Goal: Register for event/course

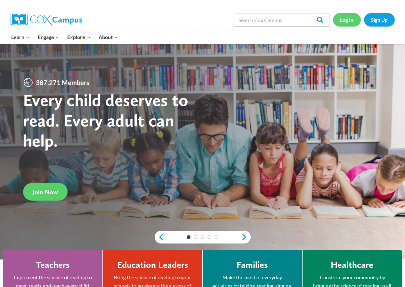
click at [343, 18] on link "Log In" at bounding box center [347, 19] width 28 height 13
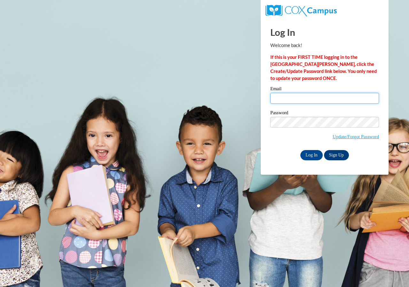
click at [305, 95] on input "Email" at bounding box center [325, 98] width 109 height 11
type input "delaneygrant10@gmail.com"
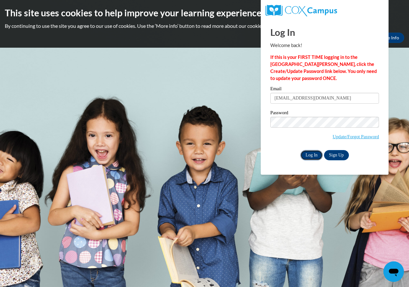
click at [308, 154] on input "Log In" at bounding box center [312, 155] width 22 height 10
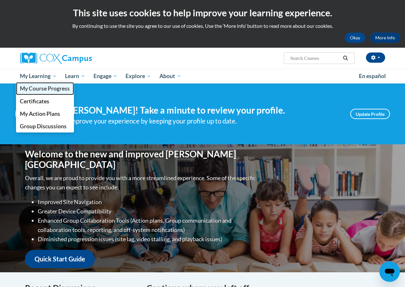
click at [28, 85] on span "My Course Progress" at bounding box center [45, 88] width 50 height 7
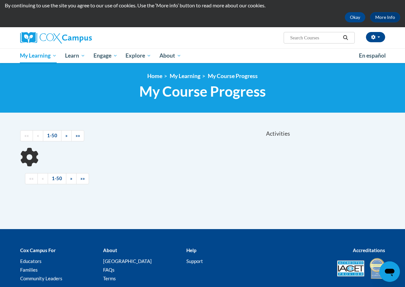
scroll to position [32, 0]
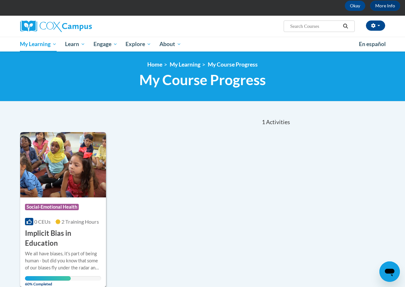
click at [72, 187] on img at bounding box center [63, 164] width 86 height 65
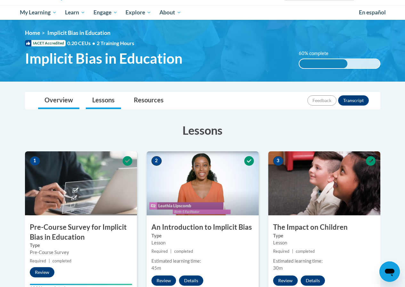
scroll to position [64, 0]
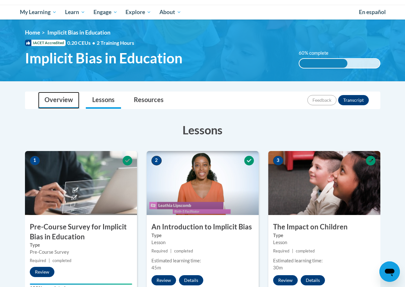
click at [55, 100] on link "Overview" at bounding box center [58, 100] width 41 height 17
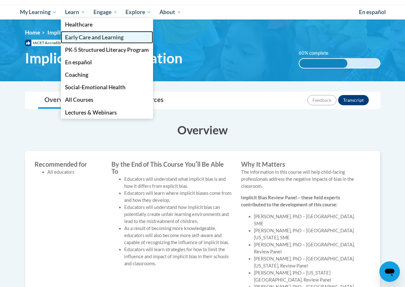
click at [75, 34] on span "Early Care and Learning" at bounding box center [94, 37] width 59 height 7
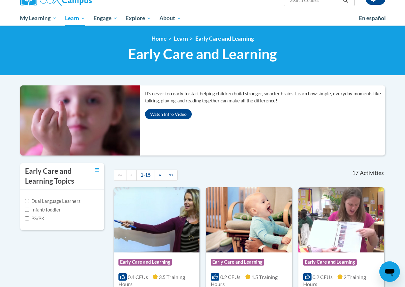
scroll to position [96, 0]
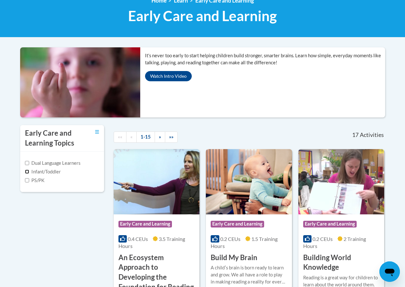
click at [28, 170] on input "Infant/Toddler" at bounding box center [27, 172] width 4 height 4
checkbox input "true"
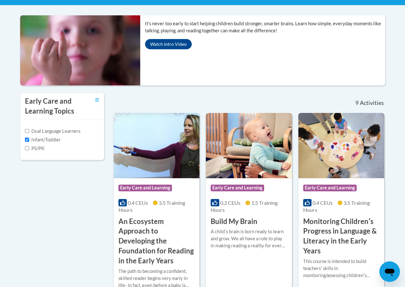
scroll to position [160, 0]
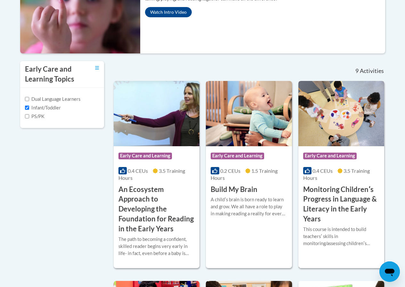
click at [320, 192] on h3 "Monitoring Childrenʹs Progress in Language & Literacy in the Early Years" at bounding box center [341, 204] width 76 height 39
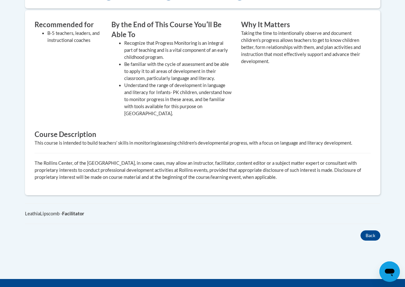
scroll to position [320, 0]
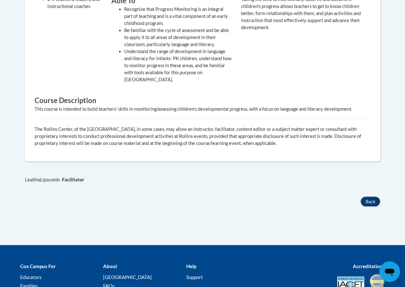
click at [374, 204] on button "Back" at bounding box center [370, 201] width 20 height 10
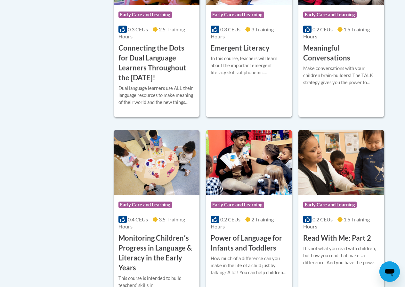
scroll to position [537, 0]
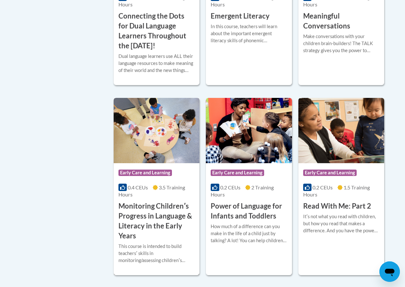
click at [167, 227] on h3 "Monitoring Childrenʹs Progress in Language & Literacy in the Early Years" at bounding box center [156, 220] width 76 height 39
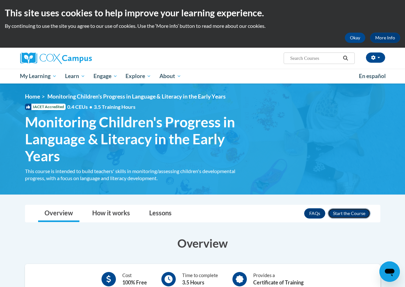
click at [344, 212] on button "Enroll" at bounding box center [349, 213] width 43 height 10
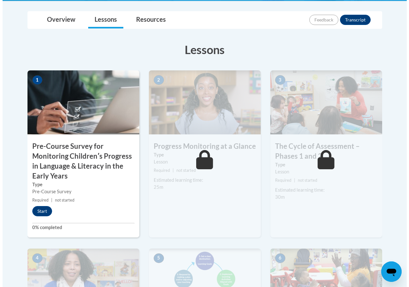
scroll to position [160, 0]
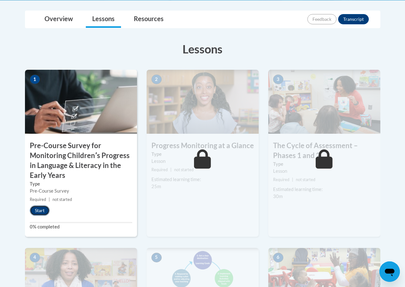
click at [42, 207] on button "Start" at bounding box center [40, 210] width 20 height 10
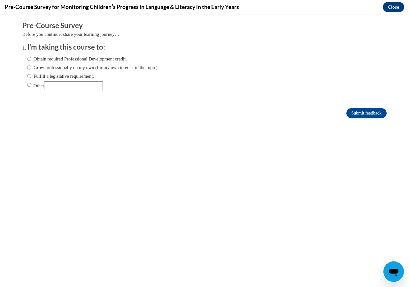
scroll to position [0, 0]
click at [27, 85] on input "Other" at bounding box center [29, 84] width 4 height 7
radio input "true"
click at [27, 66] on input "Grow professionally on my own (for my own interest in the topic)." at bounding box center [29, 67] width 4 height 7
radio input "true"
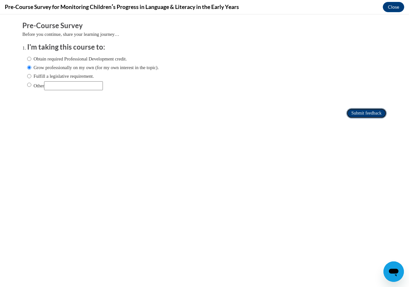
click at [353, 111] on input "Submit feedback" at bounding box center [367, 113] width 40 height 10
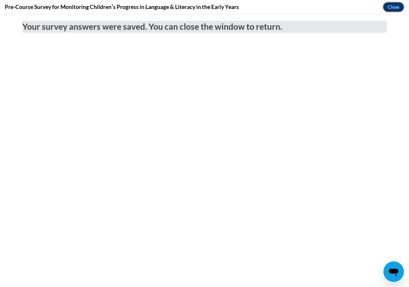
click at [394, 2] on button "Close" at bounding box center [393, 7] width 21 height 10
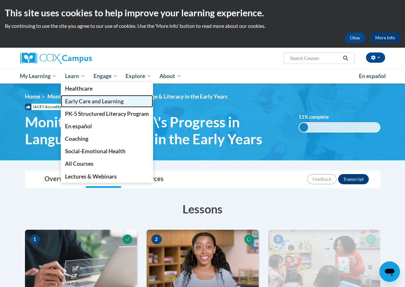
click at [90, 102] on span "Early Care and Learning" at bounding box center [94, 101] width 59 height 7
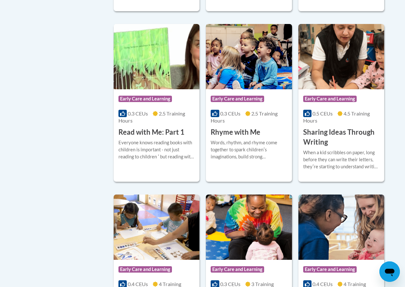
scroll to position [800, 0]
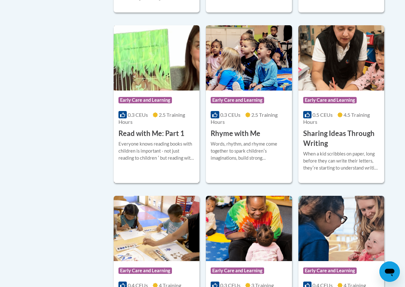
click at [158, 134] on h3 "Read with Me: Part 1" at bounding box center [151, 134] width 66 height 10
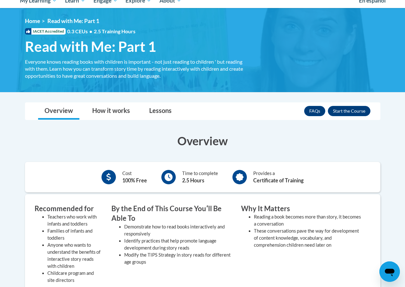
scroll to position [64, 0]
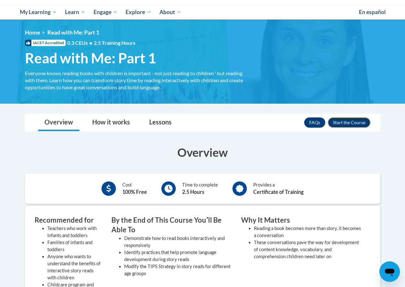
click at [349, 122] on button "Enroll" at bounding box center [349, 122] width 43 height 10
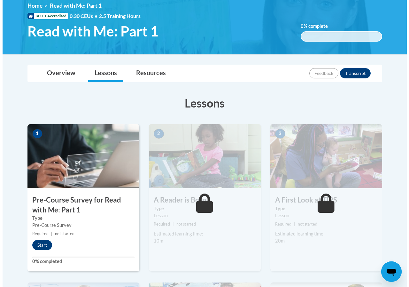
scroll to position [128, 0]
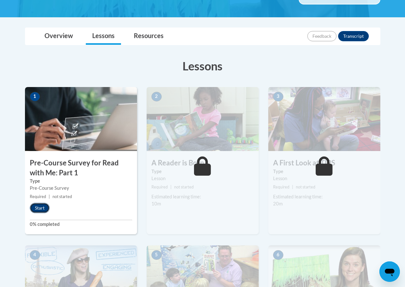
click at [37, 209] on button "Start" at bounding box center [40, 208] width 20 height 10
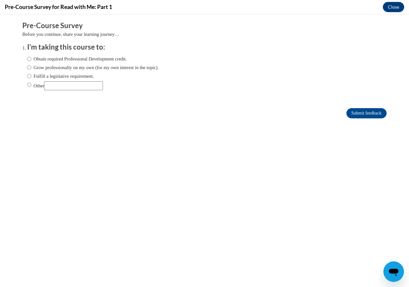
scroll to position [0, 0]
click at [27, 69] on input "Grow professionally on my own (for my own interest in the topic)." at bounding box center [29, 67] width 4 height 7
radio input "true"
click at [373, 115] on input "Submit feedback" at bounding box center [367, 113] width 40 height 10
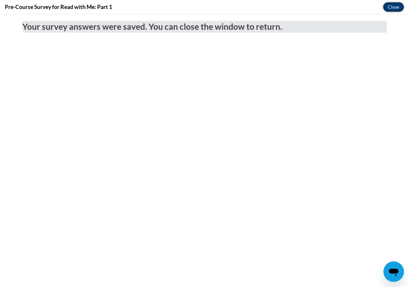
click at [401, 5] on button "Close" at bounding box center [393, 7] width 21 height 10
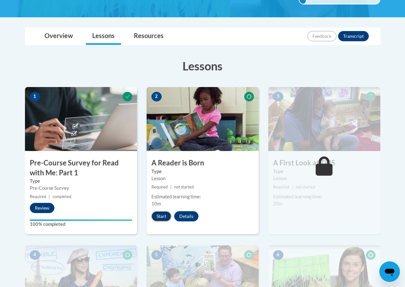
click at [154, 216] on button "Start" at bounding box center [161, 216] width 20 height 10
